Goal: Navigation & Orientation: Find specific page/section

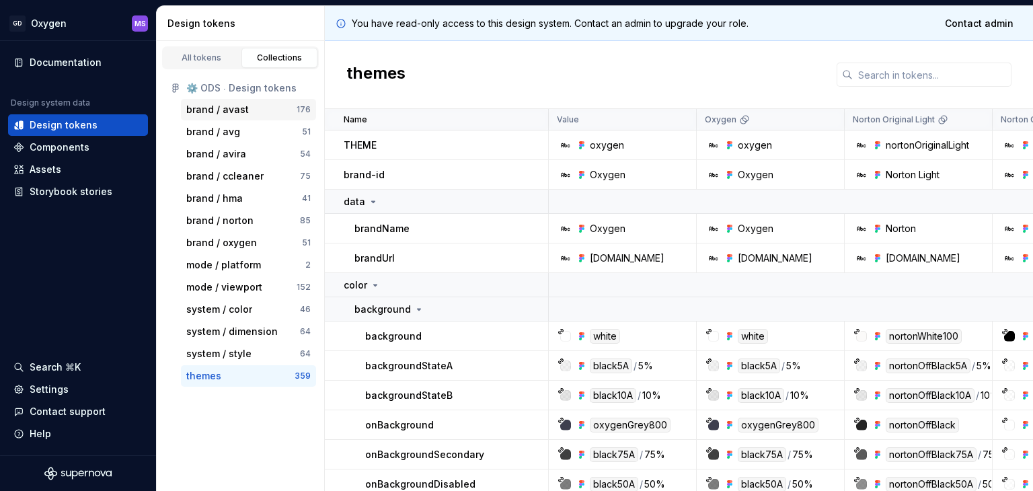
click at [247, 104] on div "brand / avast" at bounding box center [241, 109] width 110 height 13
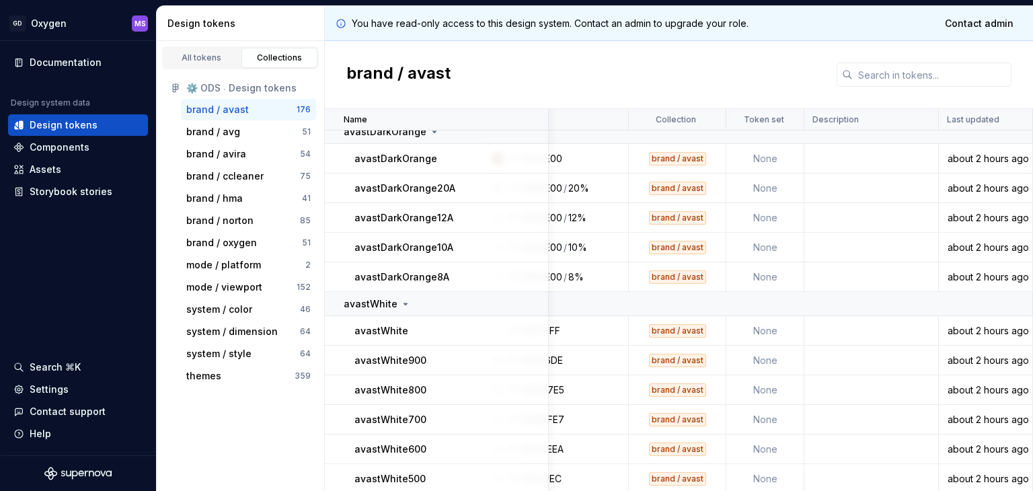
scroll to position [0, 75]
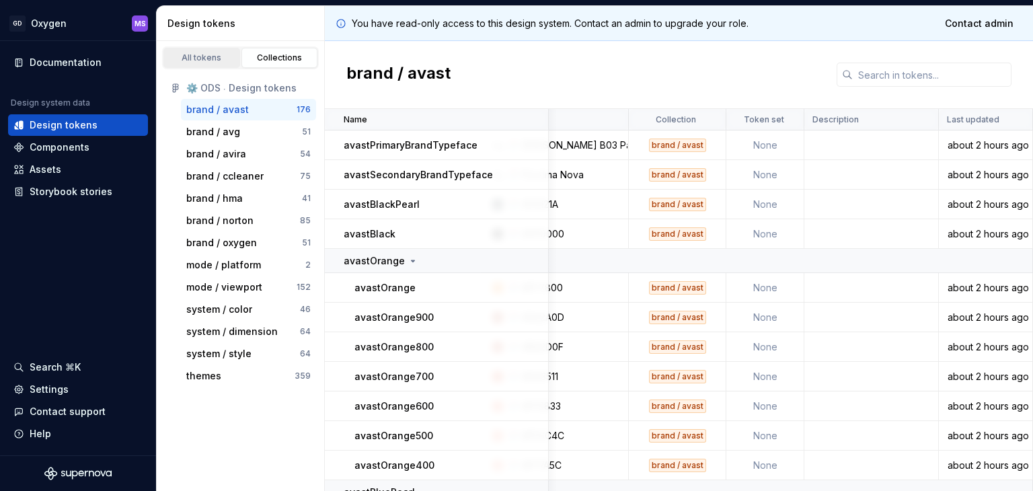
click at [210, 59] on div "All tokens" at bounding box center [201, 57] width 67 height 11
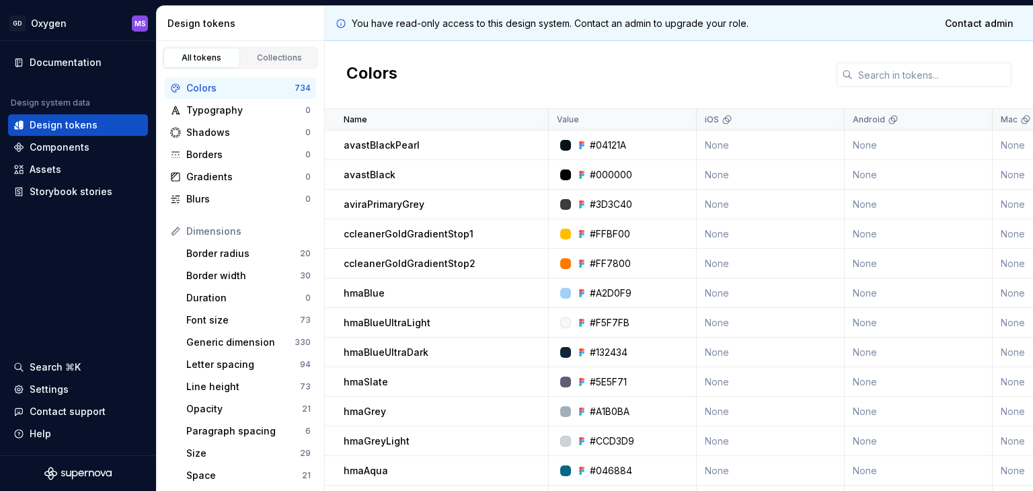
click at [211, 84] on div "Colors" at bounding box center [240, 87] width 108 height 13
click at [236, 250] on div "Border radius" at bounding box center [243, 253] width 114 height 13
